Goal: Task Accomplishment & Management: Manage account settings

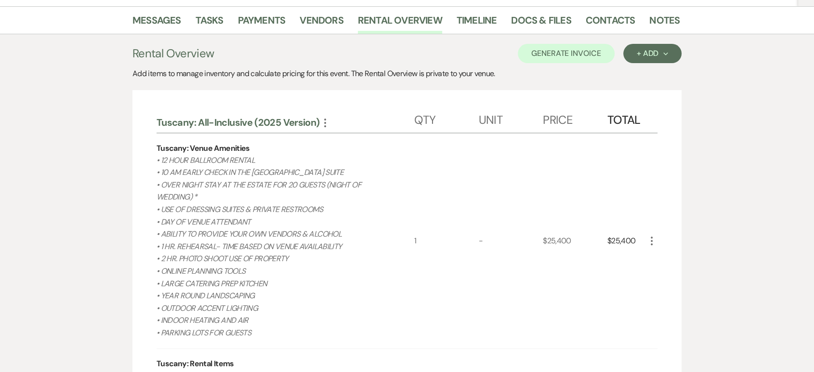
scroll to position [165, 0]
click at [664, 48] on button "+ Add Next" at bounding box center [652, 53] width 58 height 19
click at [635, 69] on button "Item" at bounding box center [647, 75] width 49 height 15
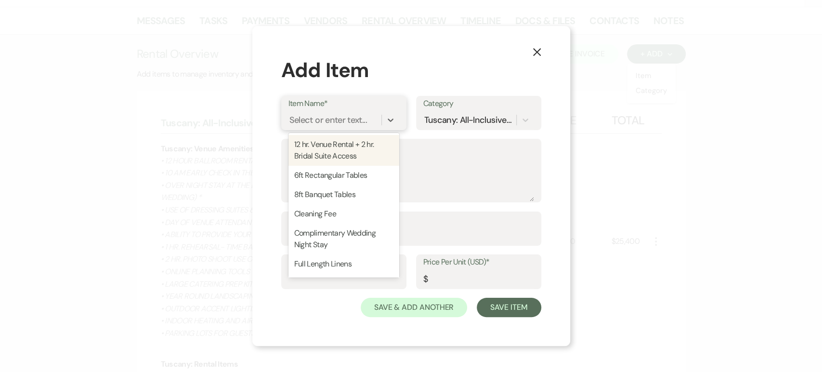
click at [339, 120] on div "Select or enter text..." at bounding box center [329, 119] width 78 height 13
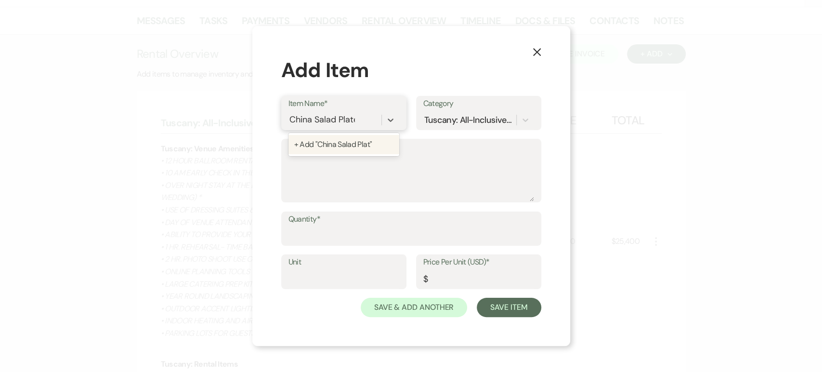
type input "China Salad Plates"
click at [362, 139] on div "+ Add "China Salad Plates"" at bounding box center [344, 144] width 111 height 19
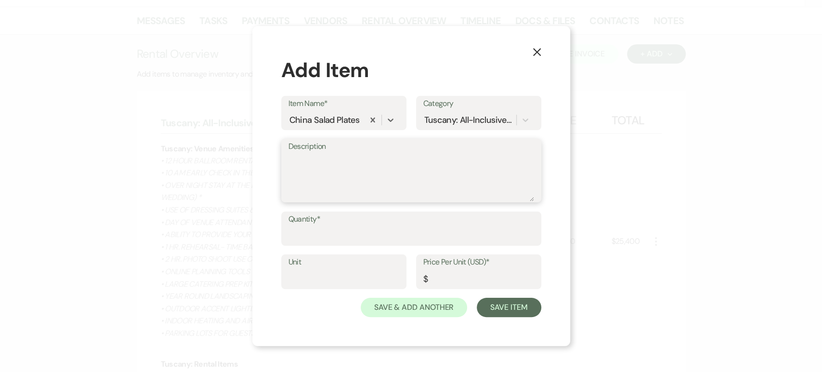
click at [345, 153] on textarea "Description" at bounding box center [412, 177] width 246 height 48
type textarea "M"
type textarea "120 salad plates (Preset)"
click at [329, 229] on input "Quantity*" at bounding box center [412, 235] width 246 height 19
type input "120"
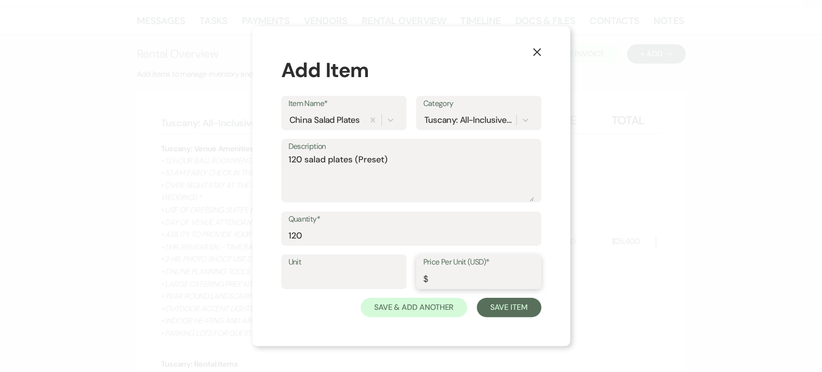
click at [450, 282] on input "Price Per Unit (USD)*" at bounding box center [479, 278] width 111 height 19
type input "1.50"
click at [507, 311] on button "Save Item" at bounding box center [509, 307] width 64 height 19
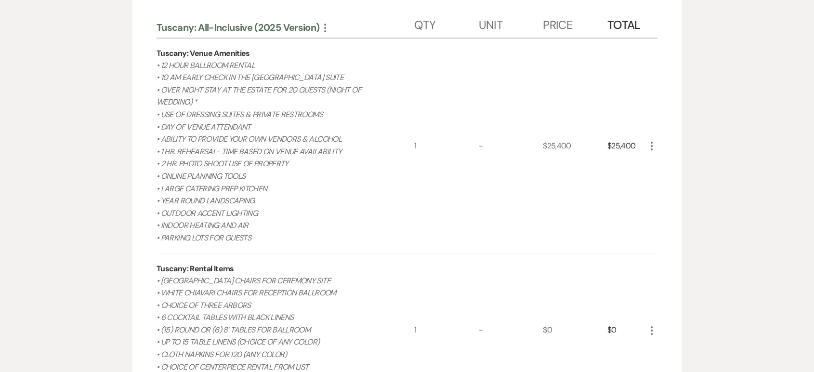
scroll to position [0, 0]
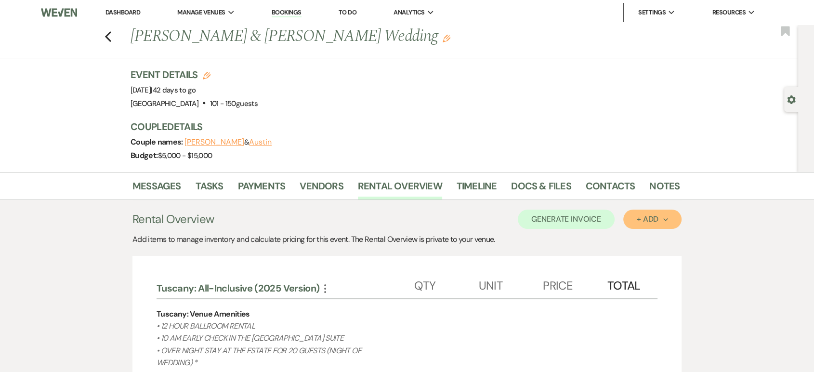
click at [642, 223] on div "+ Add Next" at bounding box center [652, 219] width 31 height 8
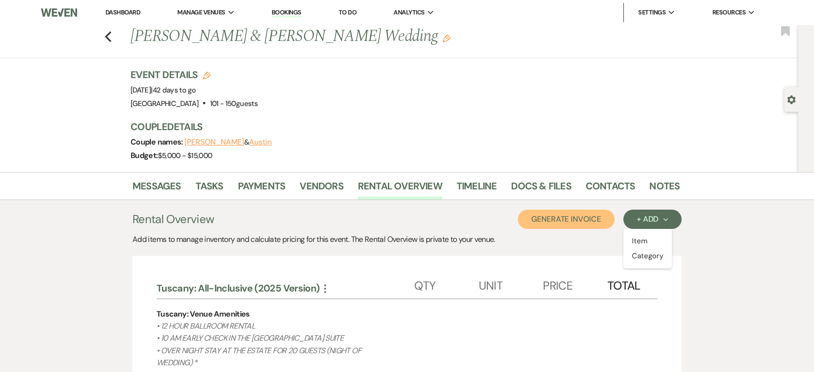
click at [592, 214] on button "Generate Invoice" at bounding box center [566, 219] width 97 height 19
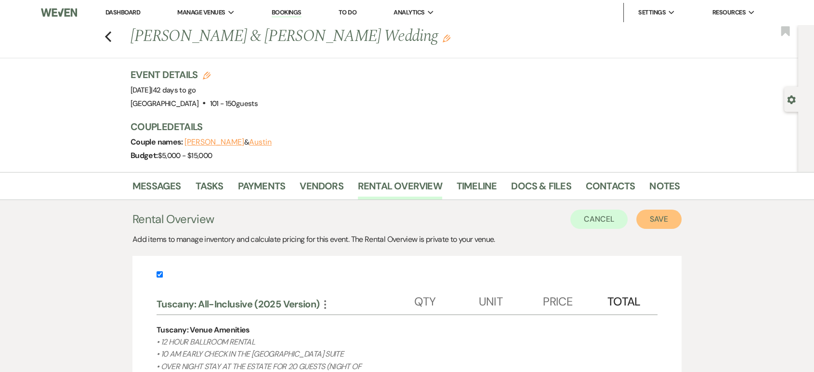
click at [652, 215] on button "Save" at bounding box center [659, 219] width 45 height 19
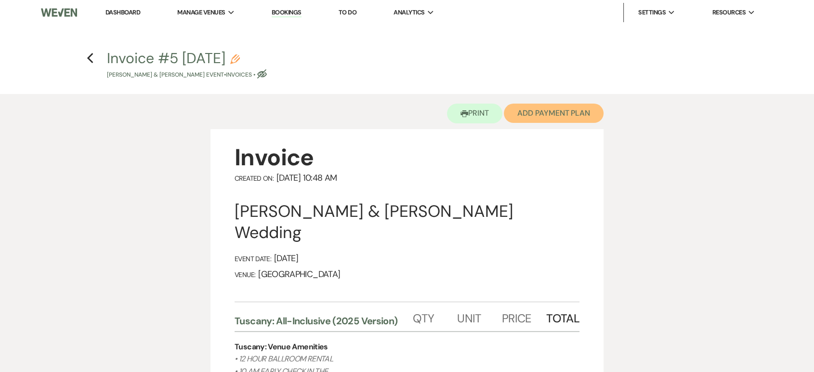
click at [533, 120] on button "Add Payment Plan" at bounding box center [554, 113] width 100 height 19
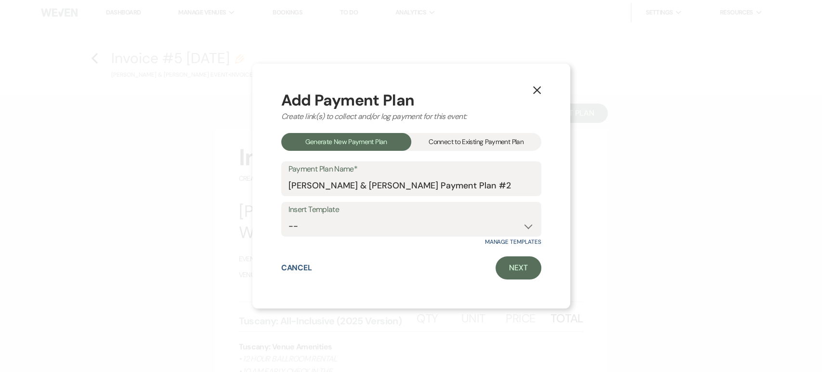
click at [482, 139] on div "Connect to Existing Payment Plan" at bounding box center [476, 142] width 130 height 18
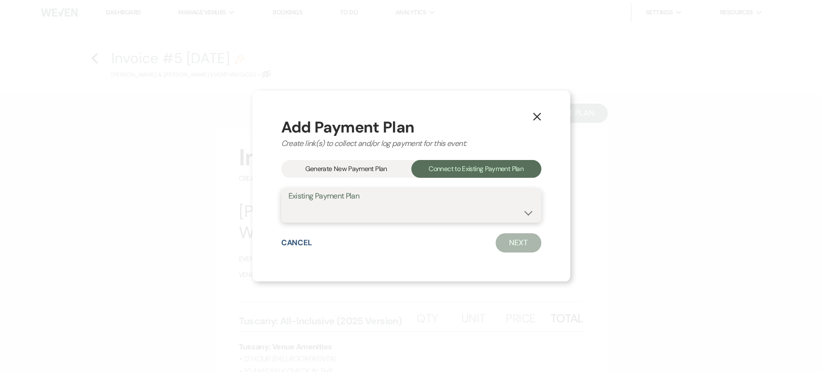
click at [355, 208] on select "[PERSON_NAME] Payment Plan #1" at bounding box center [412, 212] width 246 height 19
select select "18715"
click at [289, 203] on select "[PERSON_NAME] Payment Plan #1" at bounding box center [412, 212] width 246 height 19
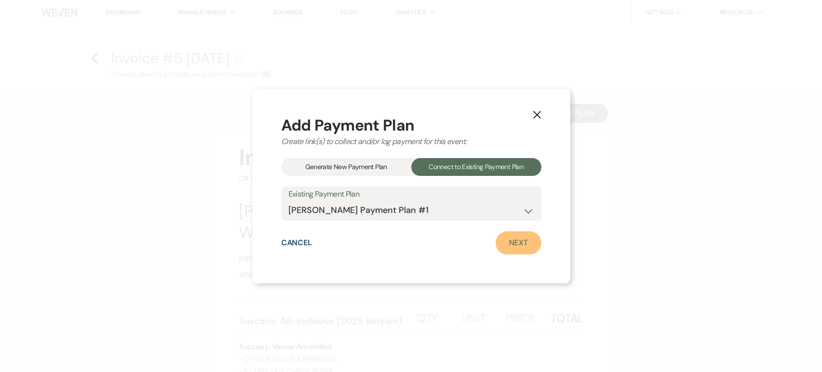
click at [514, 242] on link "Next" at bounding box center [519, 242] width 46 height 23
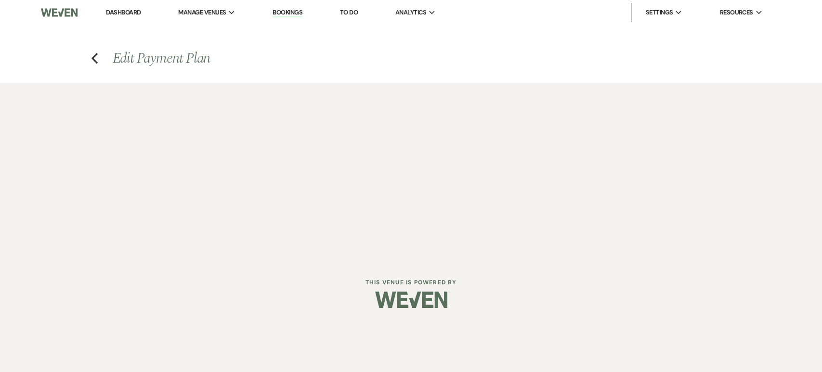
select select "28833"
select select "1"
select select "true"
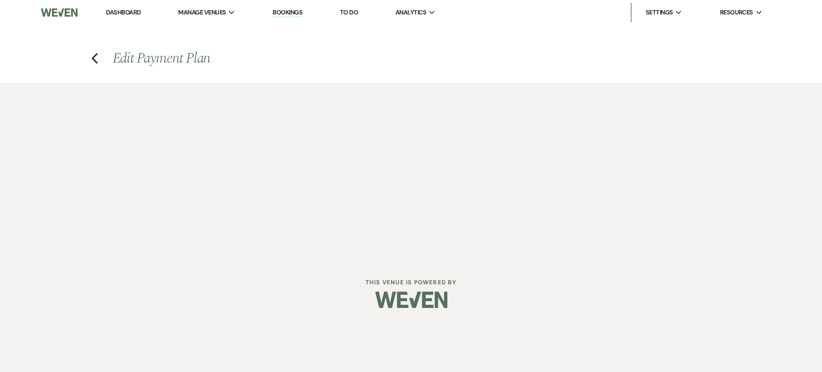
select select "1"
select select "true"
select select "1"
select select "2"
select select "flat"
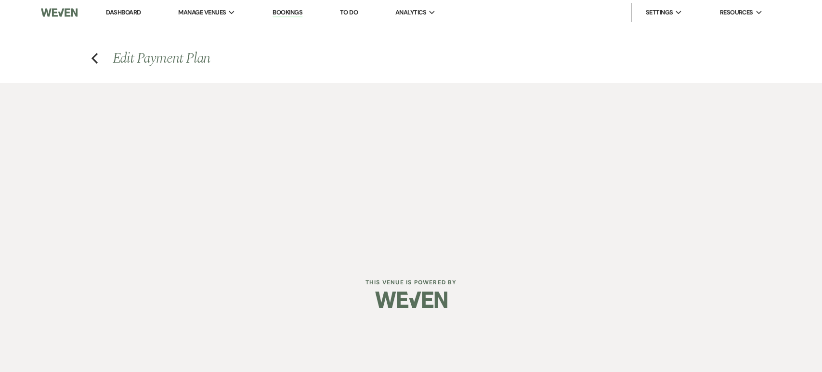
select select "false"
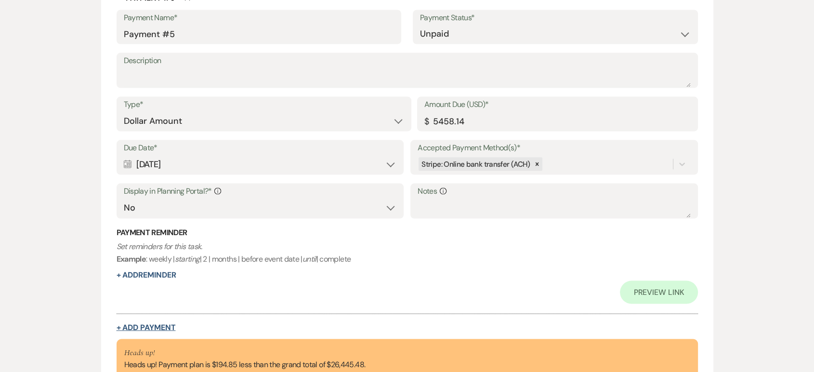
scroll to position [2045, 0]
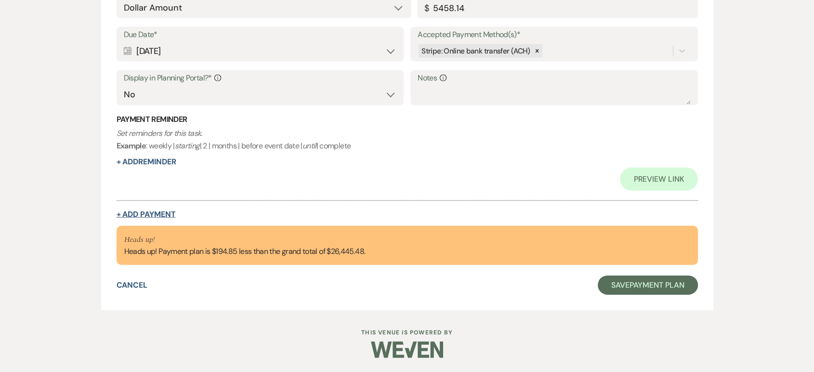
click at [150, 212] on button "+ Add Payment" at bounding box center [146, 215] width 59 height 8
select select "2"
select select "flat"
select select "true"
select select "client"
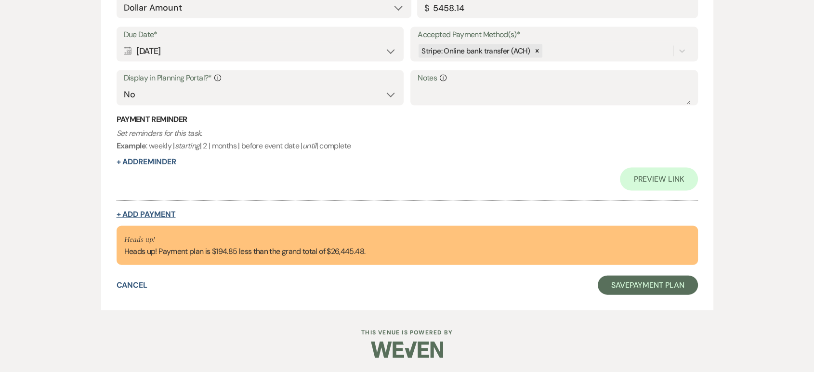
select select "weeks"
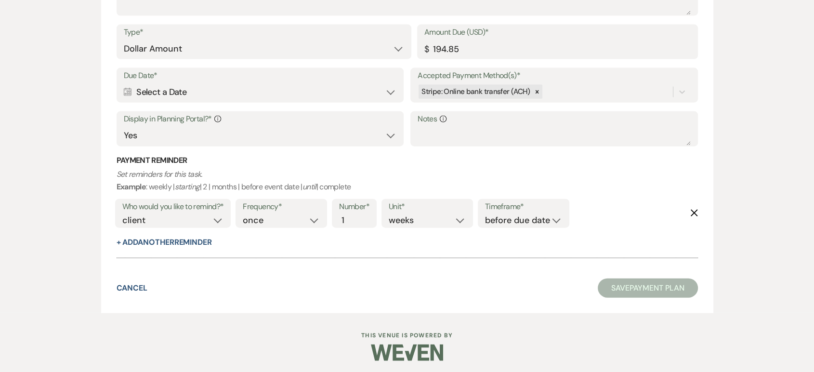
scroll to position [2200, 0]
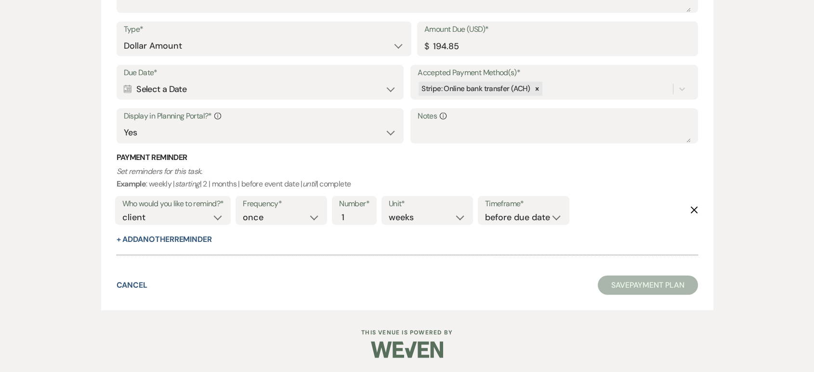
click at [125, 91] on icon "Calendar" at bounding box center [128, 89] width 8 height 9
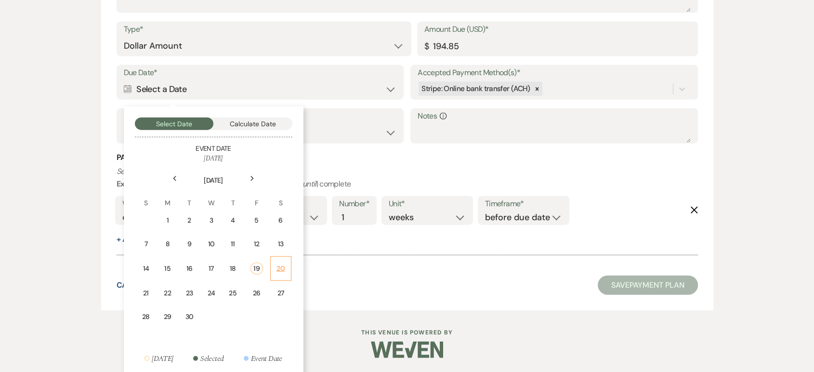
click at [278, 268] on div "20" at bounding box center [281, 269] width 9 height 10
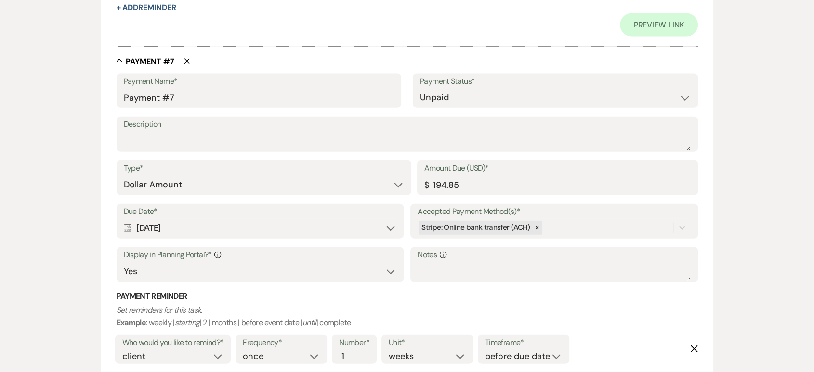
scroll to position [2338, 0]
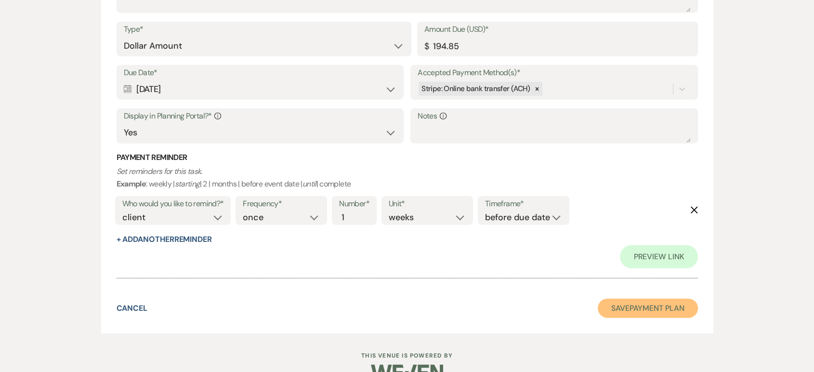
click at [614, 311] on button "Save Payment Plan" at bounding box center [648, 308] width 100 height 19
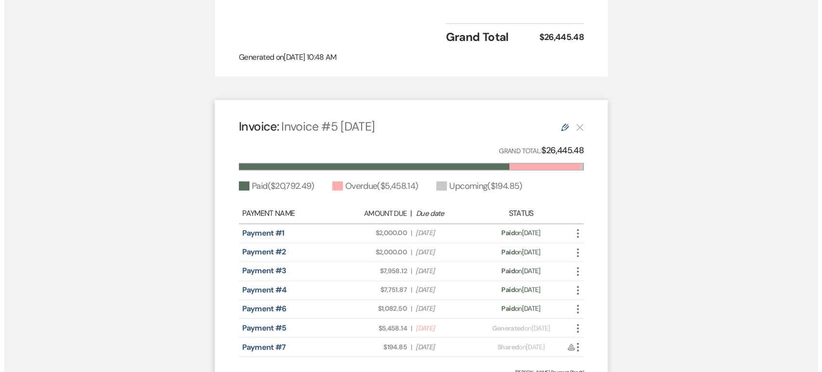
scroll to position [1531, 0]
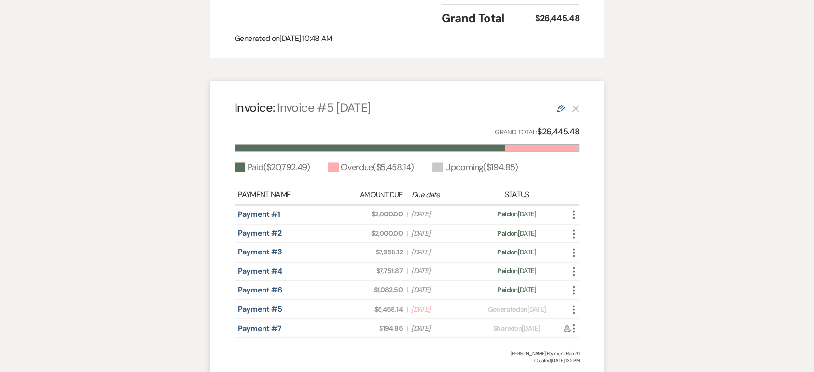
click at [573, 322] on icon "More" at bounding box center [574, 328] width 12 height 12
click at [601, 339] on button "Attach File Attach to Message" at bounding box center [616, 347] width 97 height 16
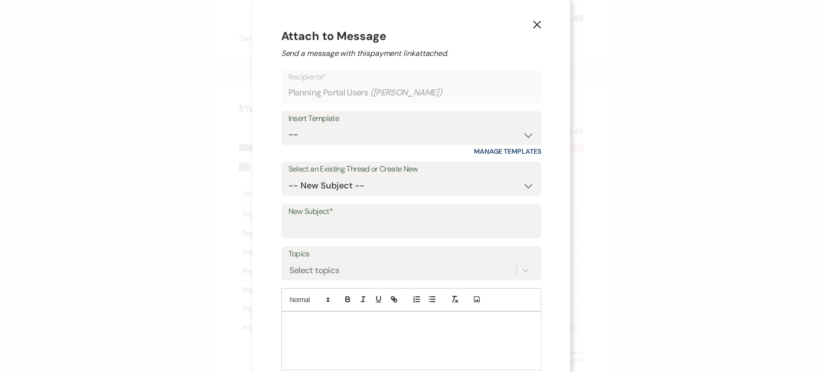
scroll to position [94, 0]
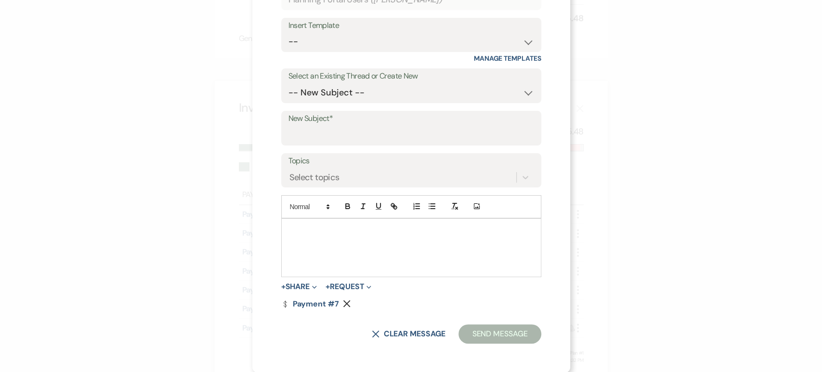
click at [328, 241] on div at bounding box center [411, 248] width 259 height 58
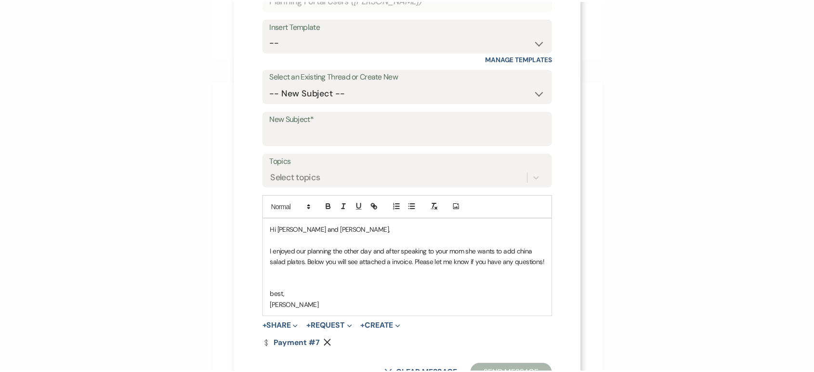
scroll to position [135, 0]
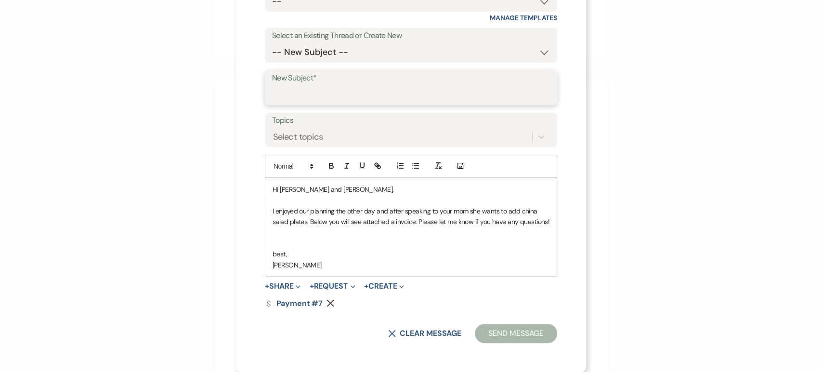
click at [305, 91] on input "New Subject*" at bounding box center [411, 94] width 278 height 19
type input "Invoice link"
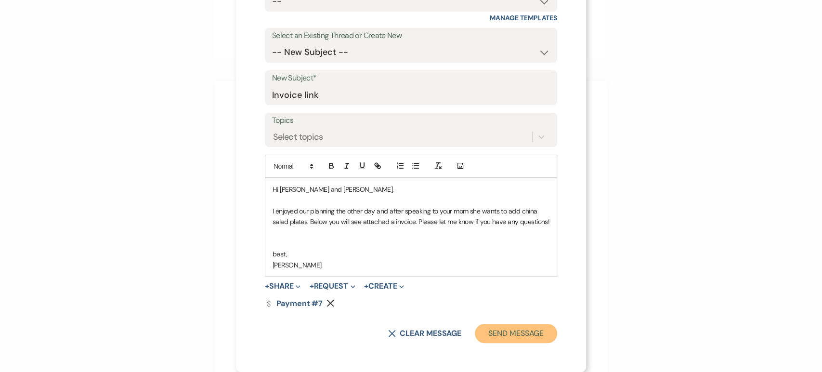
click at [503, 327] on button "Send Message" at bounding box center [516, 333] width 82 height 19
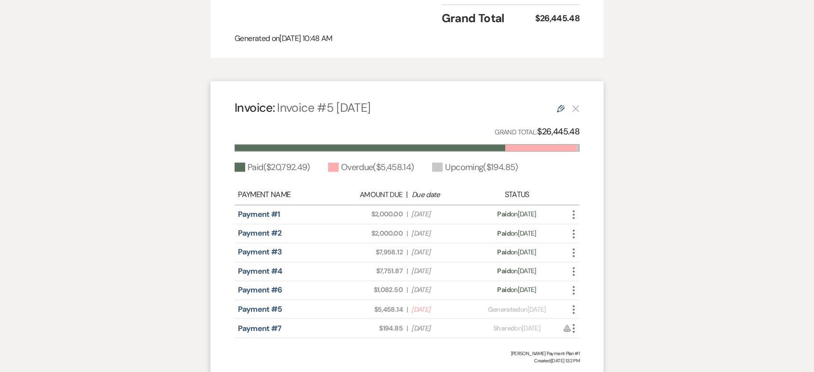
click at [503, 357] on span "Created: [DATE] 1:32 PM" at bounding box center [407, 360] width 345 height 7
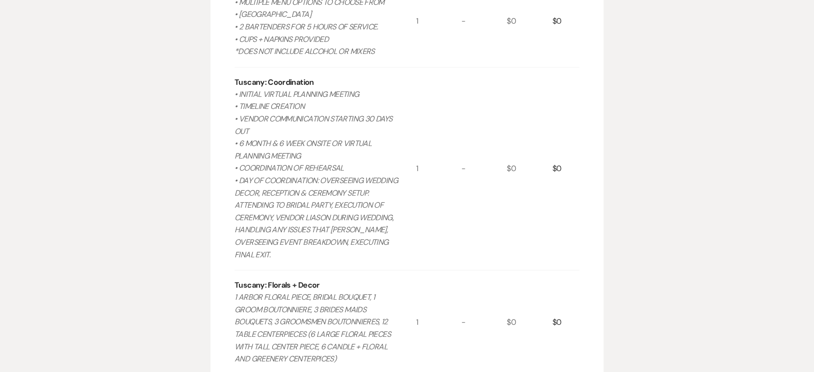
scroll to position [1257, 0]
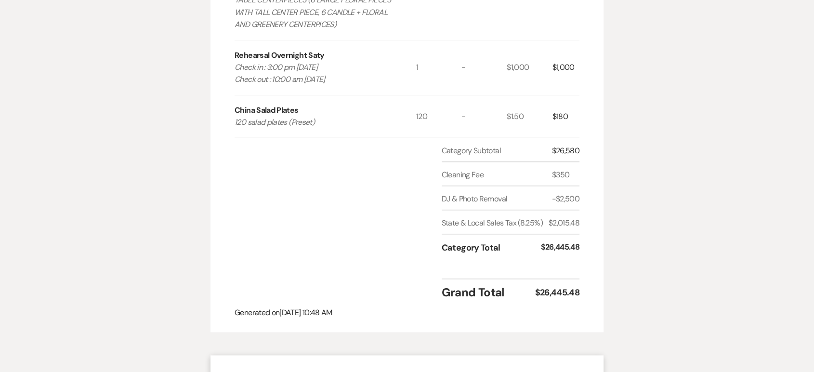
click at [470, 145] on div "Category Subtotal $26,580" at bounding box center [511, 153] width 138 height 17
